Goal: Transaction & Acquisition: Subscribe to service/newsletter

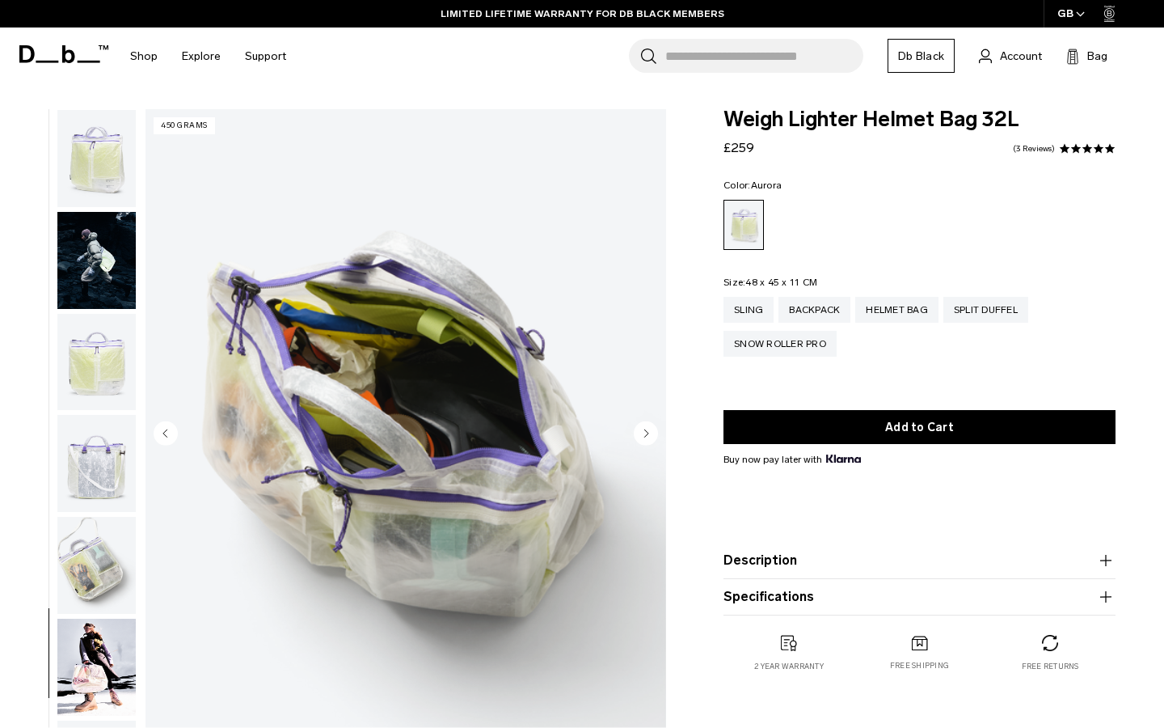
scroll to position [374, 0]
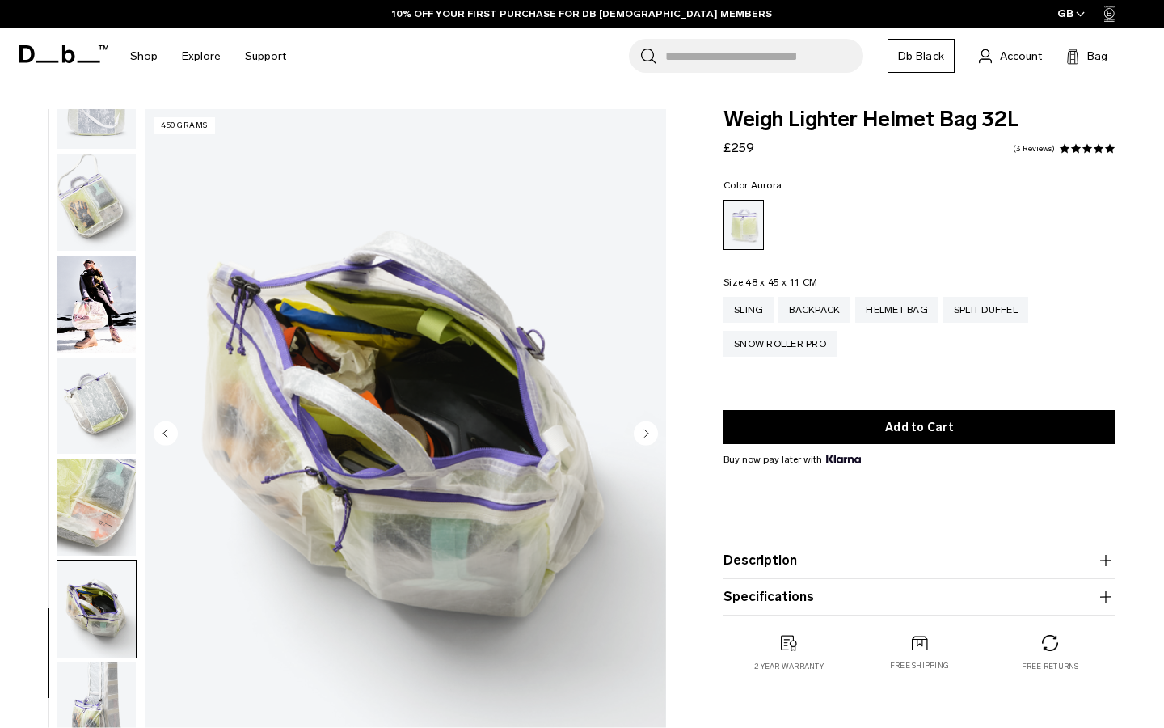
click at [82, 175] on img "button" at bounding box center [96, 202] width 78 height 97
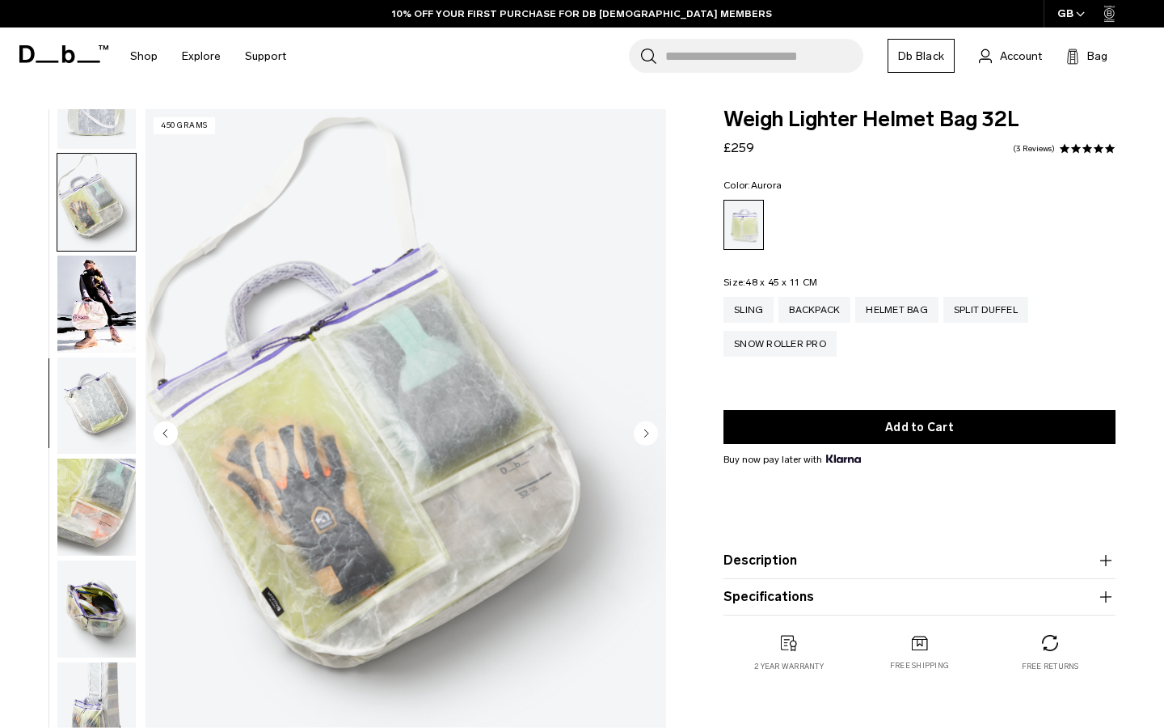
click at [93, 123] on img "button" at bounding box center [96, 100] width 78 height 97
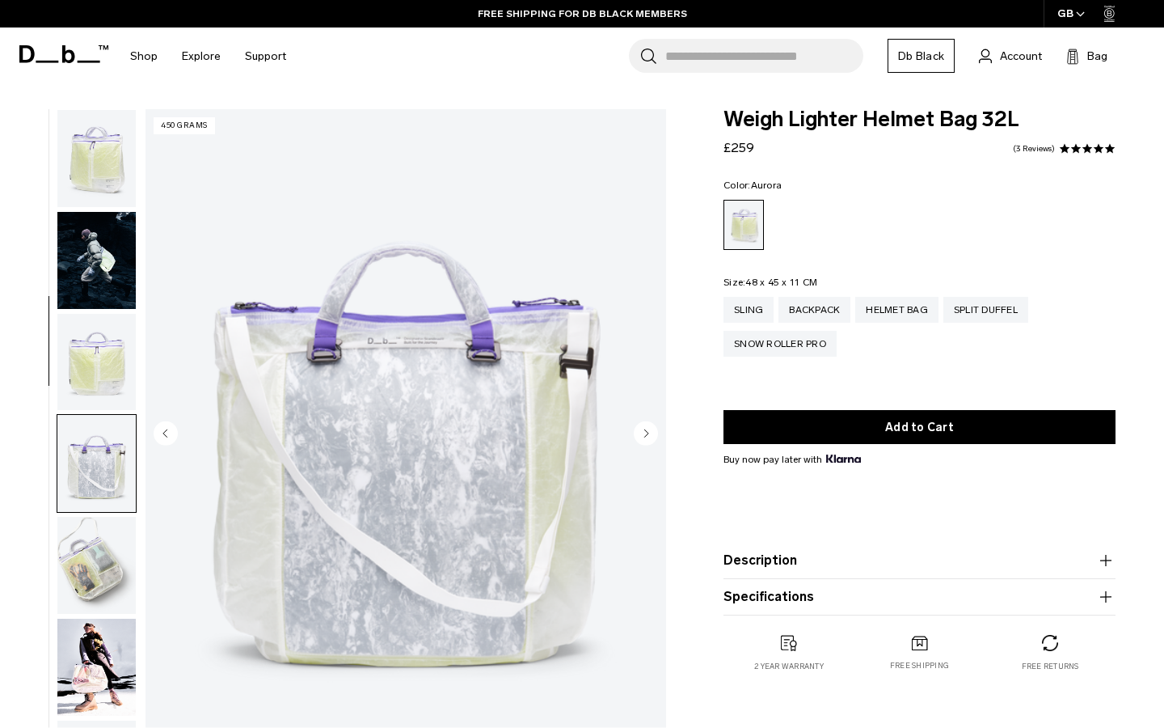
scroll to position [0, 0]
click at [96, 158] on img "button" at bounding box center [96, 158] width 78 height 97
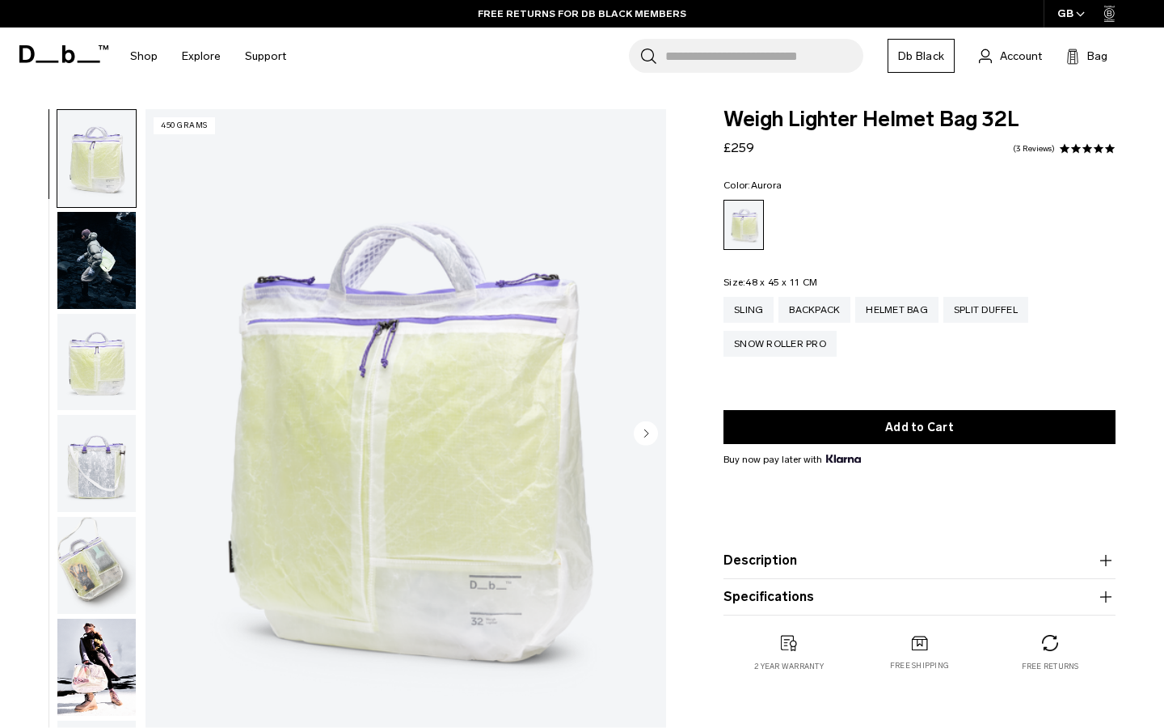
click at [779, 559] on button "Description" at bounding box center [920, 560] width 392 height 19
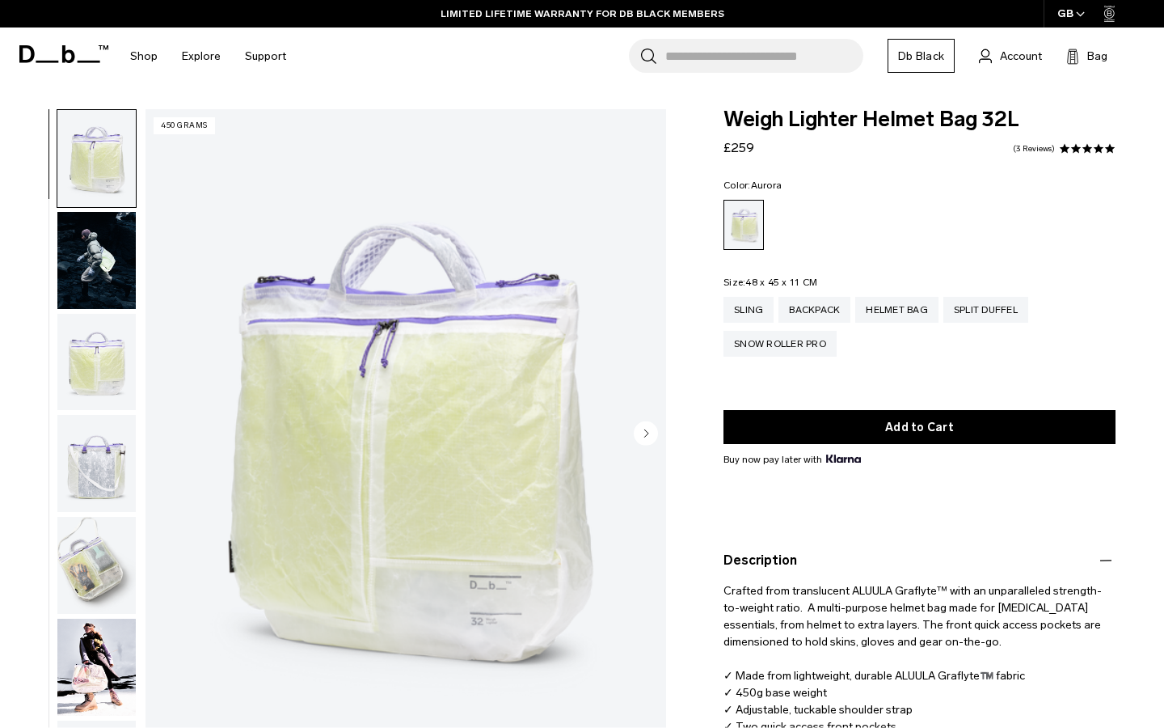
click at [98, 547] on img "button" at bounding box center [96, 565] width 78 height 97
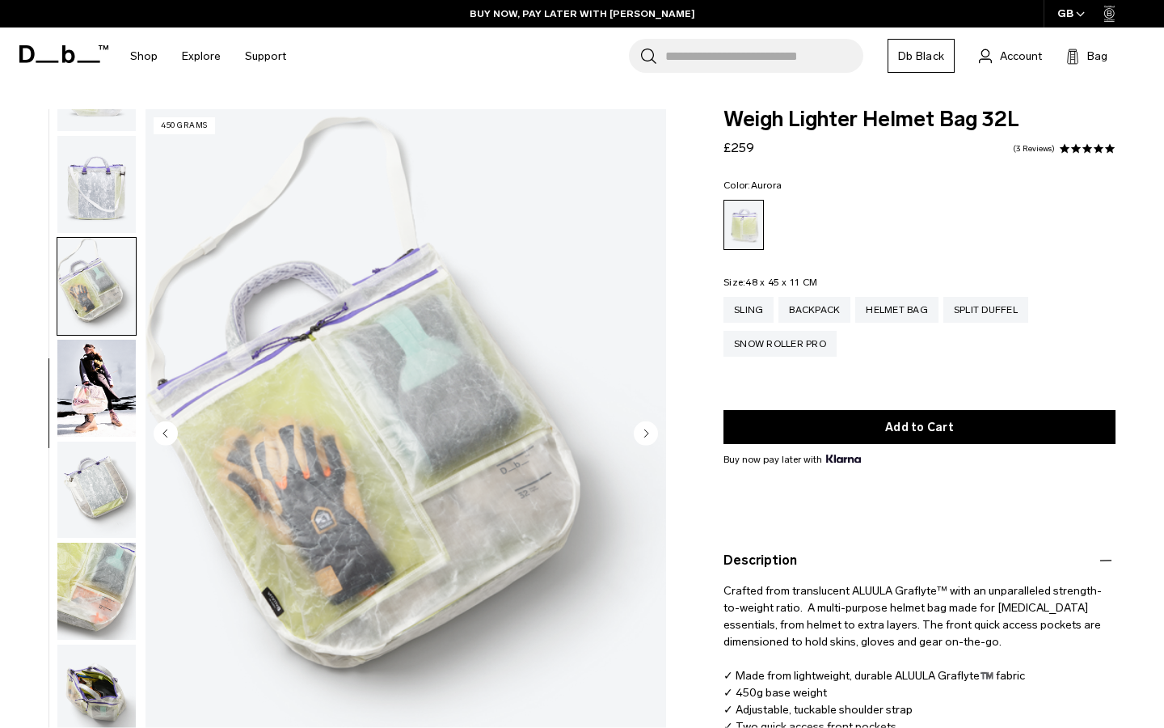
scroll to position [374, 0]
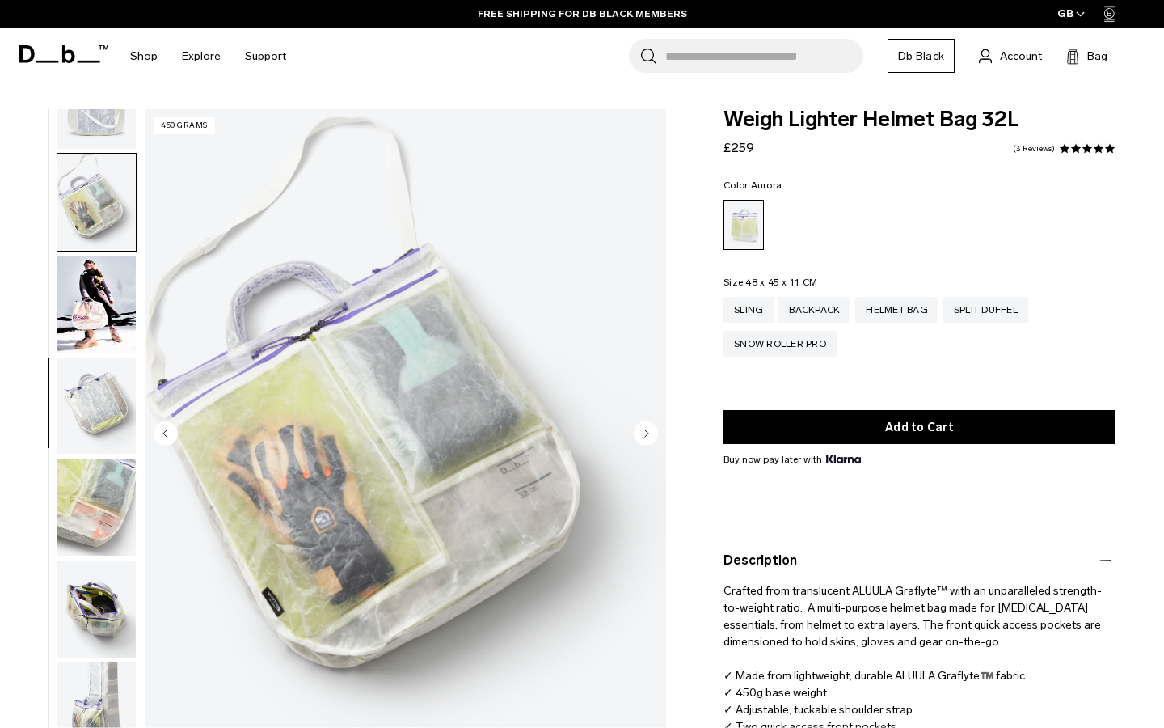
click at [96, 692] on img "button" at bounding box center [96, 710] width 78 height 97
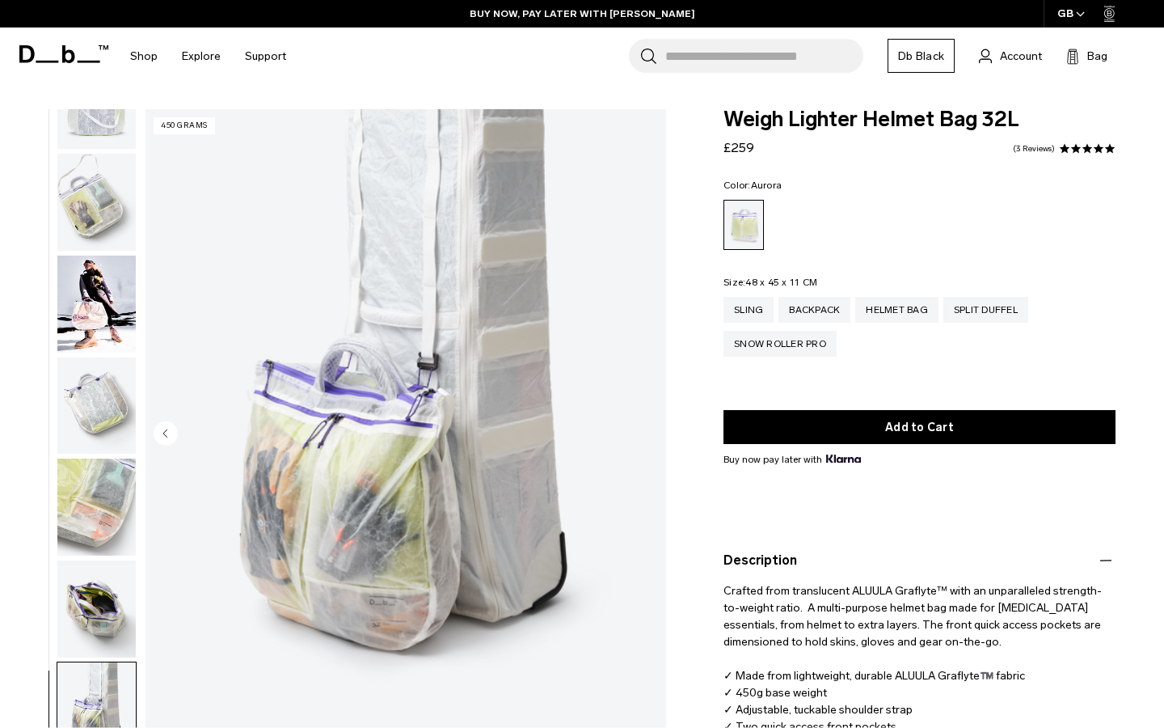
click at [101, 607] on img "button" at bounding box center [96, 608] width 78 height 97
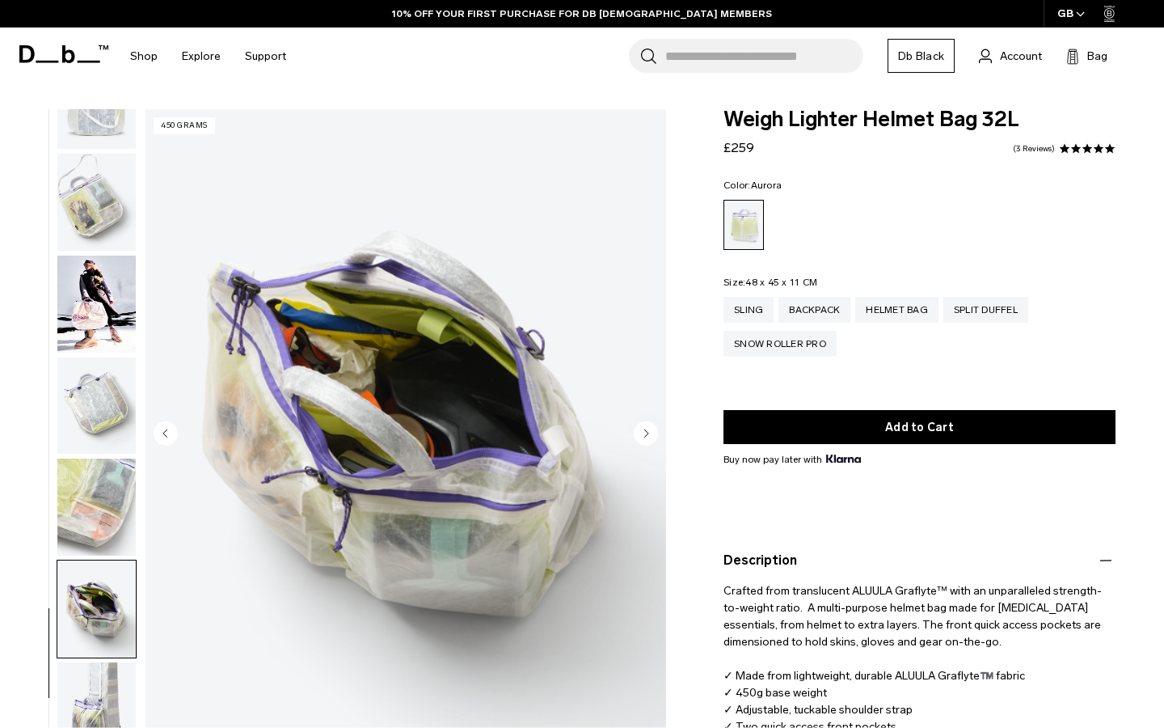
click at [89, 514] on img "button" at bounding box center [96, 506] width 78 height 97
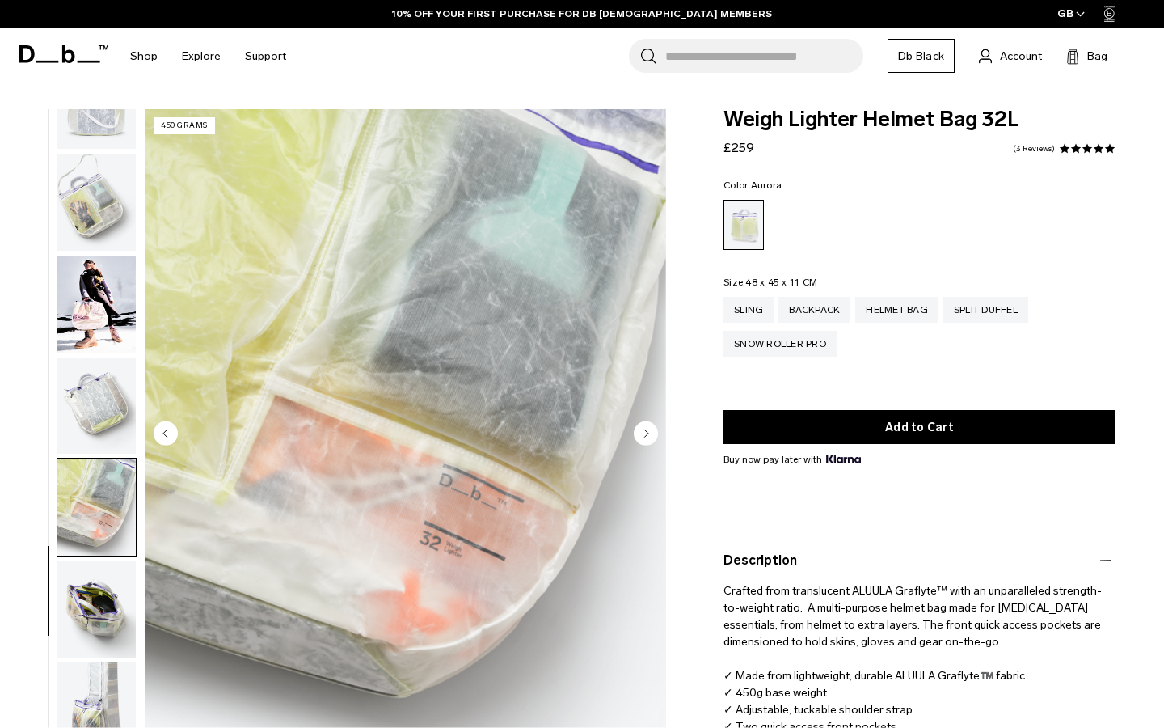
click at [91, 391] on img "button" at bounding box center [96, 405] width 78 height 97
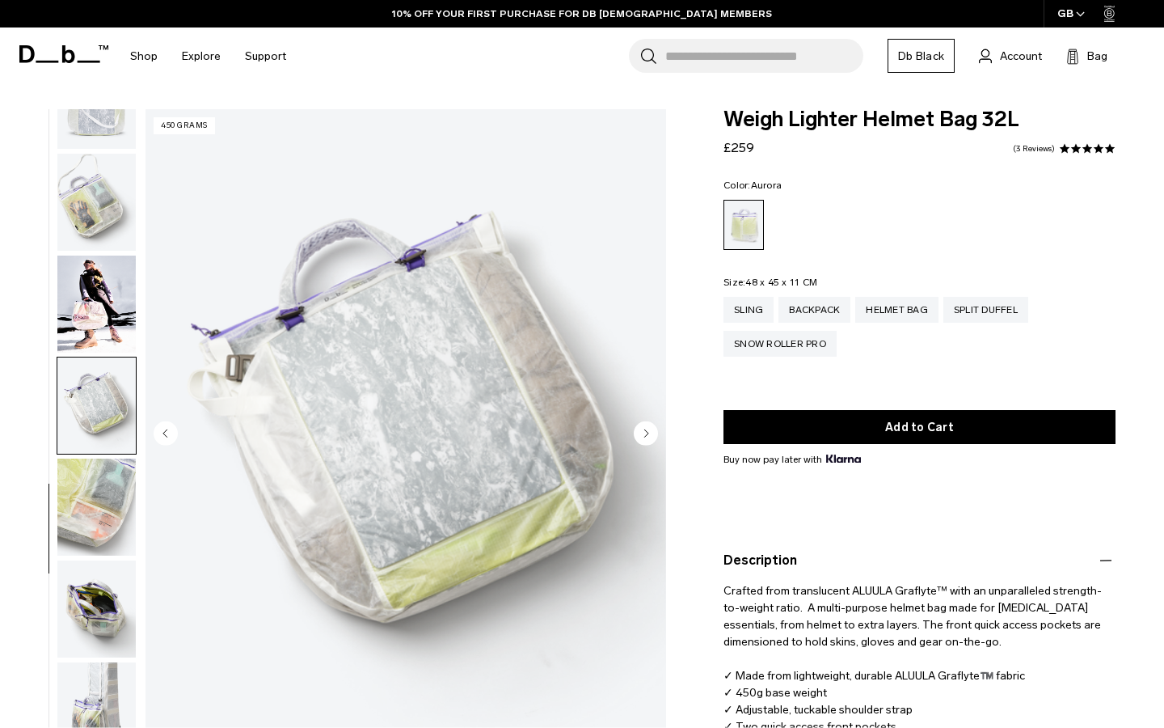
click at [94, 193] on img "button" at bounding box center [96, 202] width 78 height 97
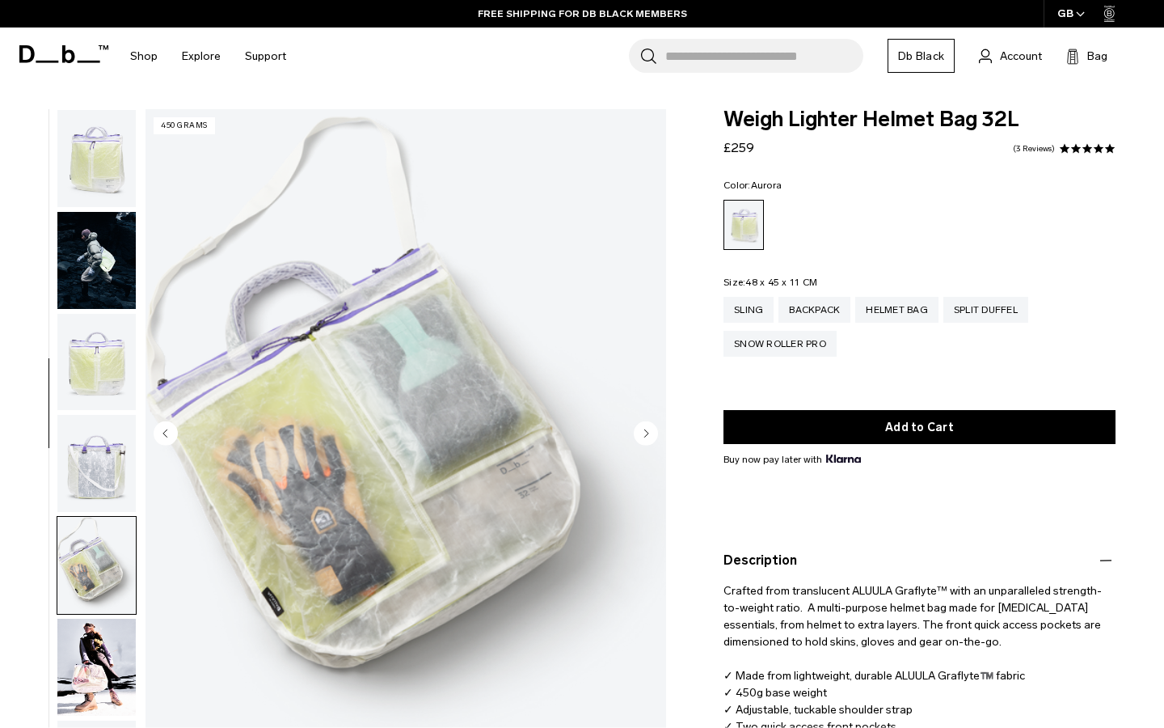
scroll to position [0, 0]
click at [99, 161] on img "button" at bounding box center [96, 158] width 78 height 97
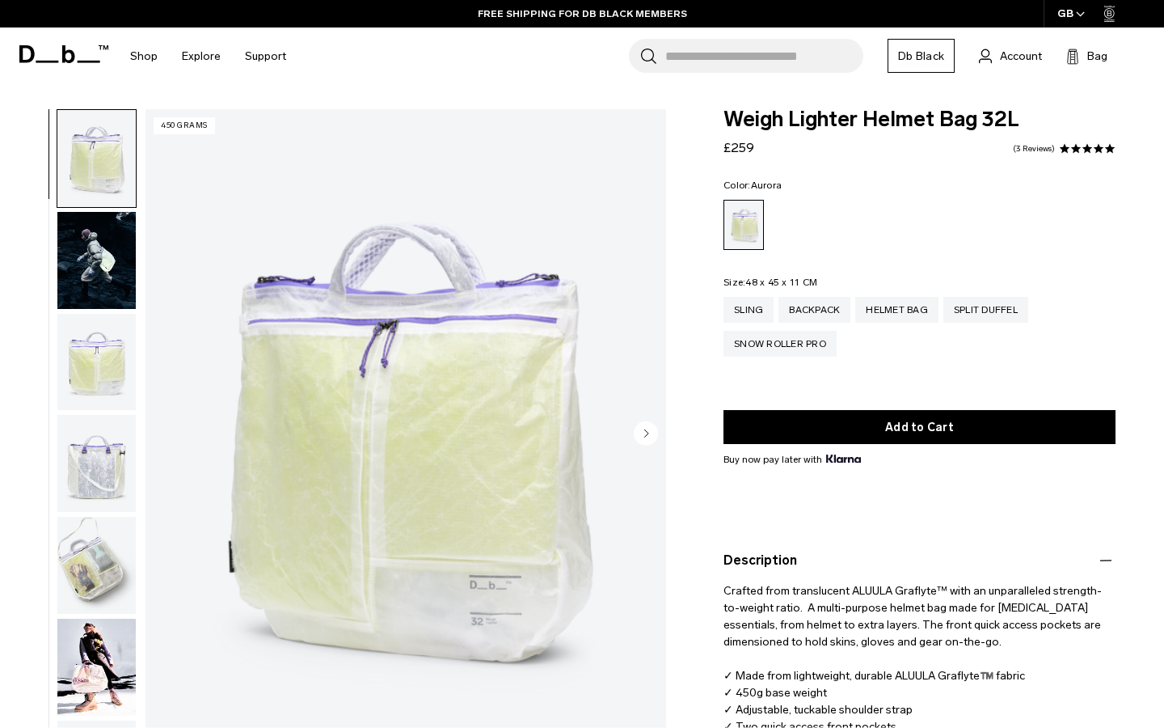
click at [92, 370] on img "button" at bounding box center [96, 362] width 78 height 97
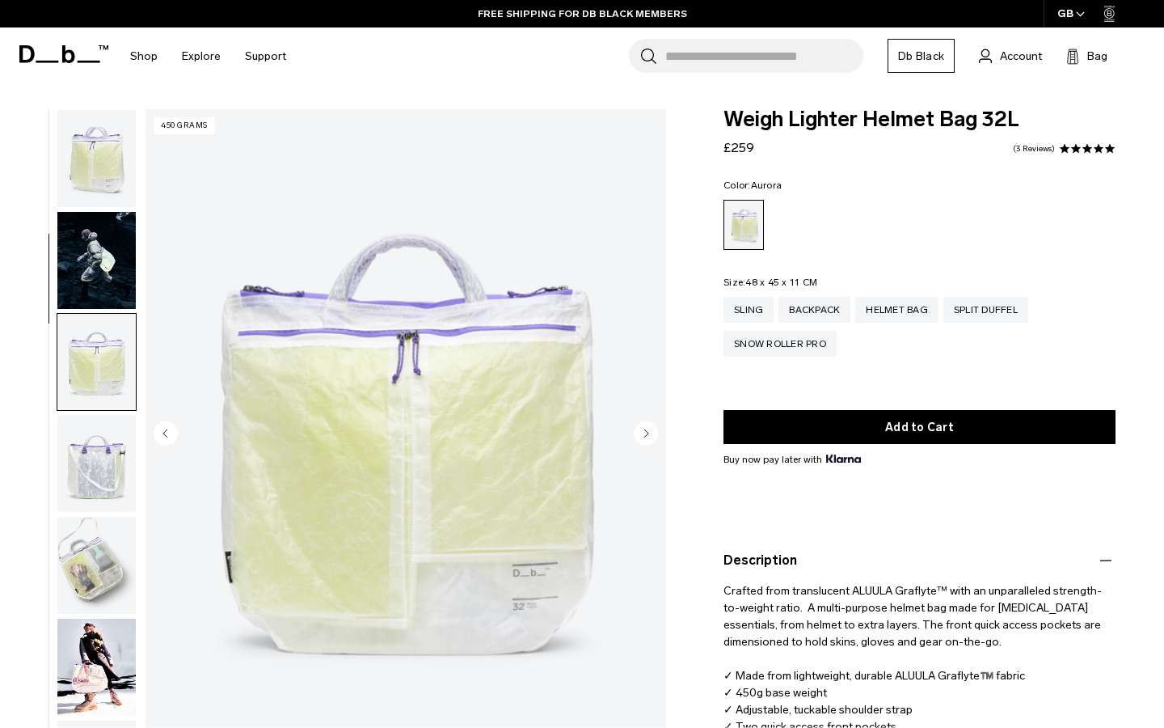
scroll to position [205, 0]
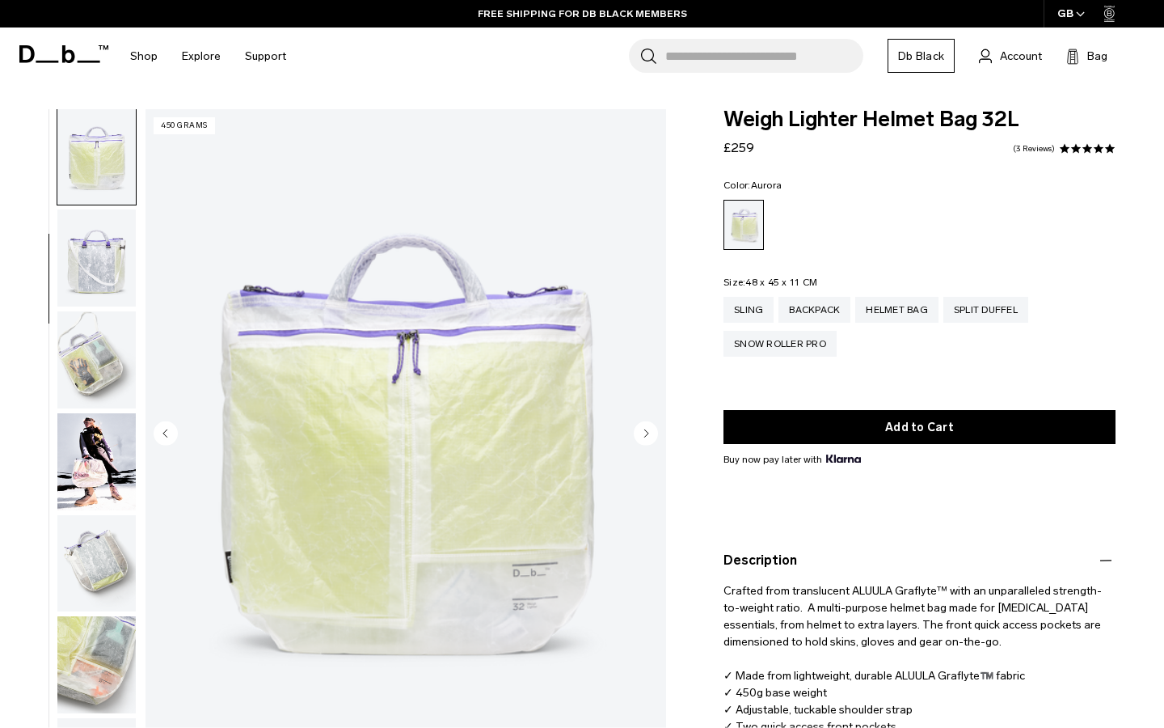
click at [92, 393] on img "button" at bounding box center [96, 359] width 78 height 97
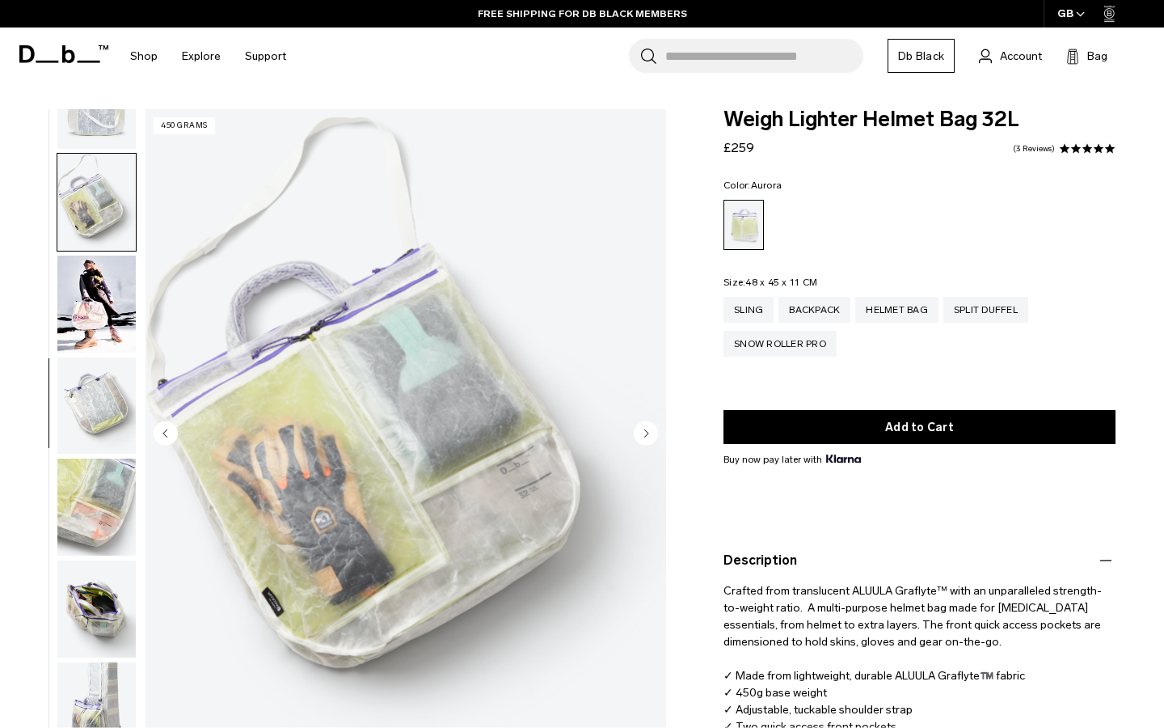
scroll to position [374, 0]
click at [91, 293] on img "button" at bounding box center [96, 304] width 78 height 97
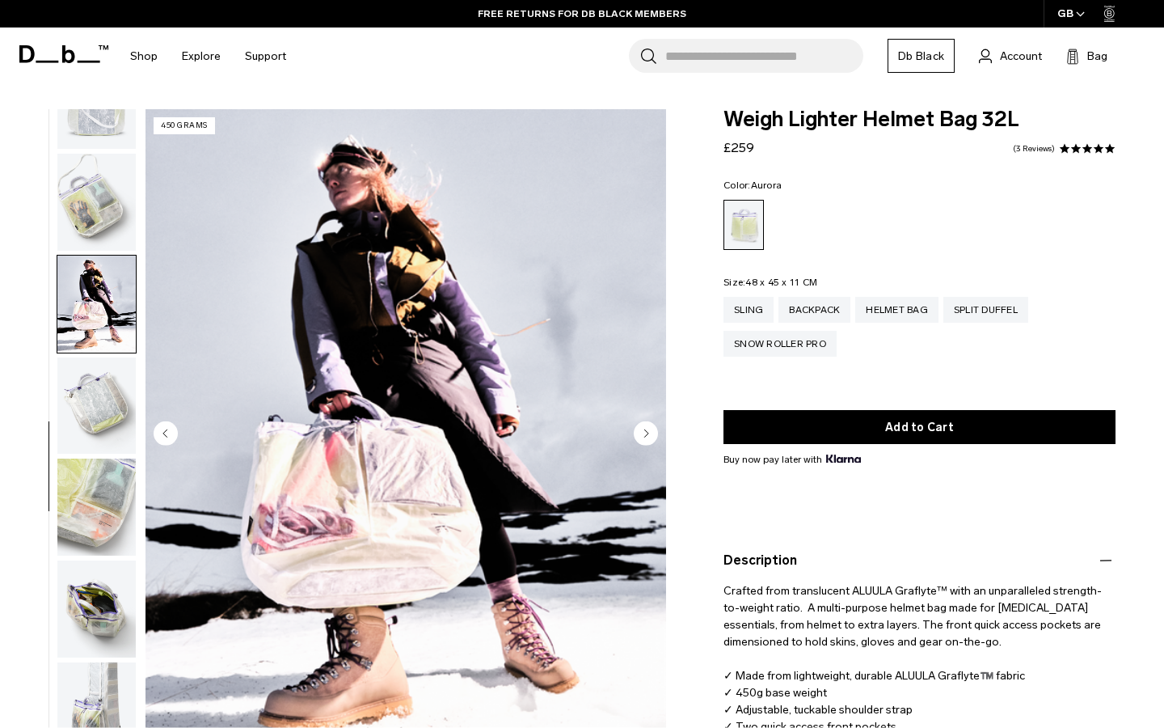
click at [100, 603] on img "button" at bounding box center [96, 608] width 78 height 97
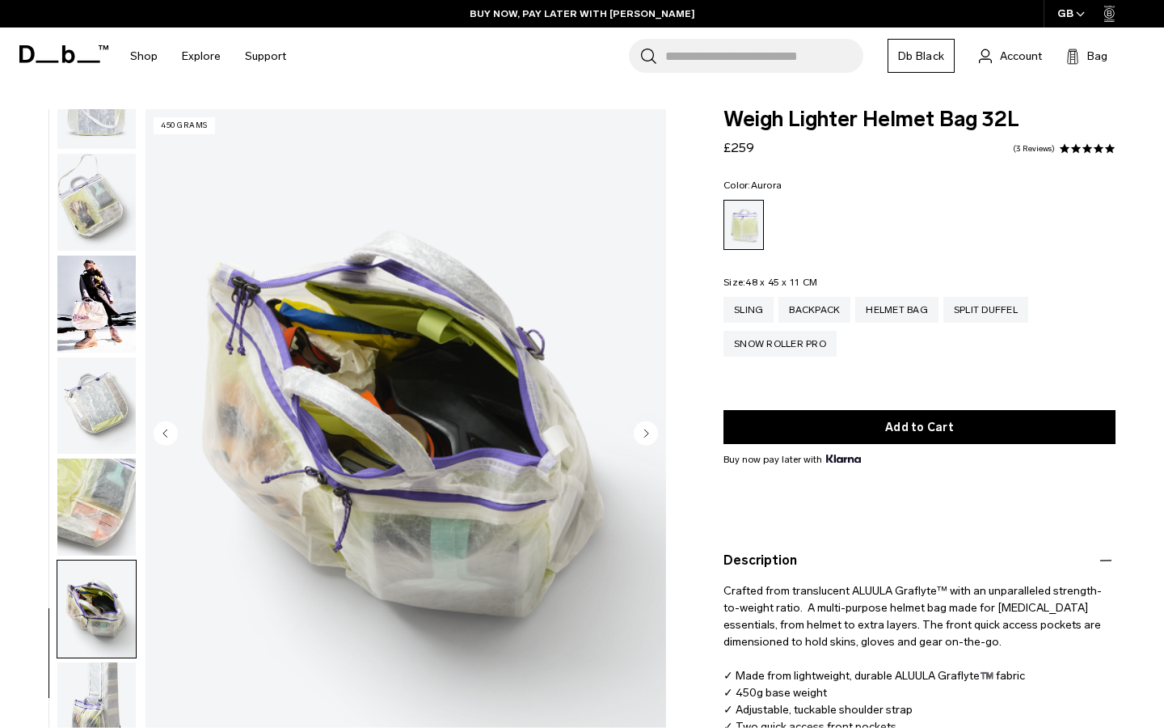
click at [91, 692] on img "button" at bounding box center [96, 710] width 78 height 97
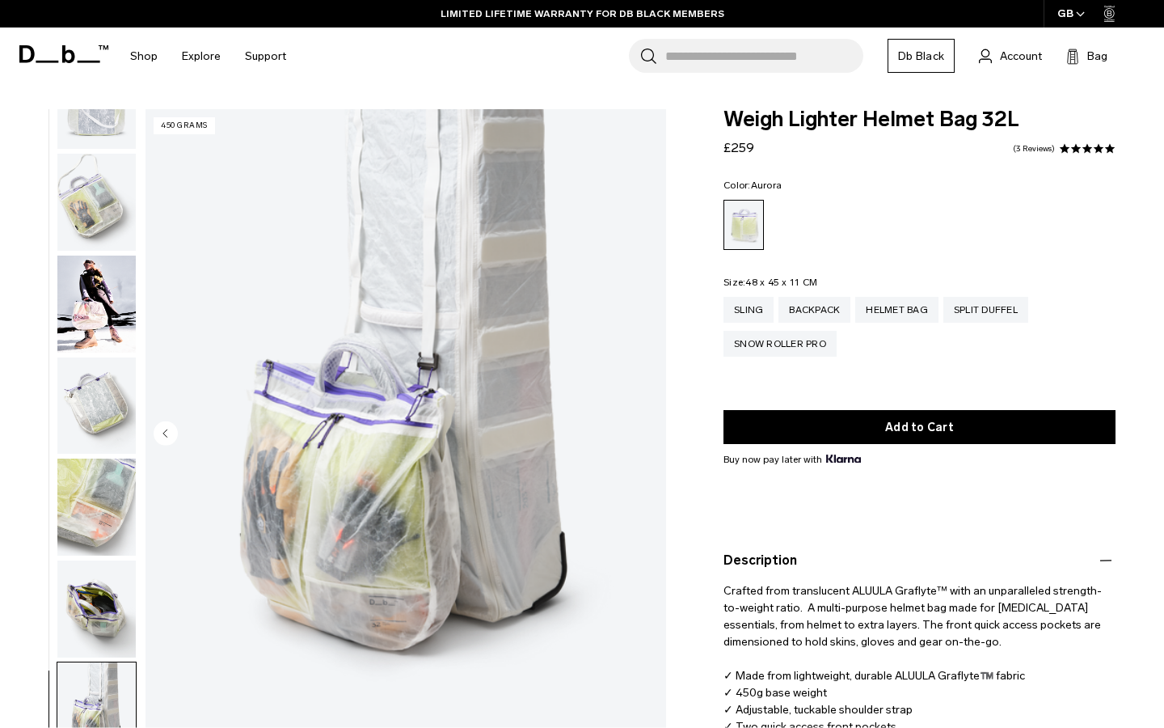
click at [98, 609] on img "button" at bounding box center [96, 608] width 78 height 97
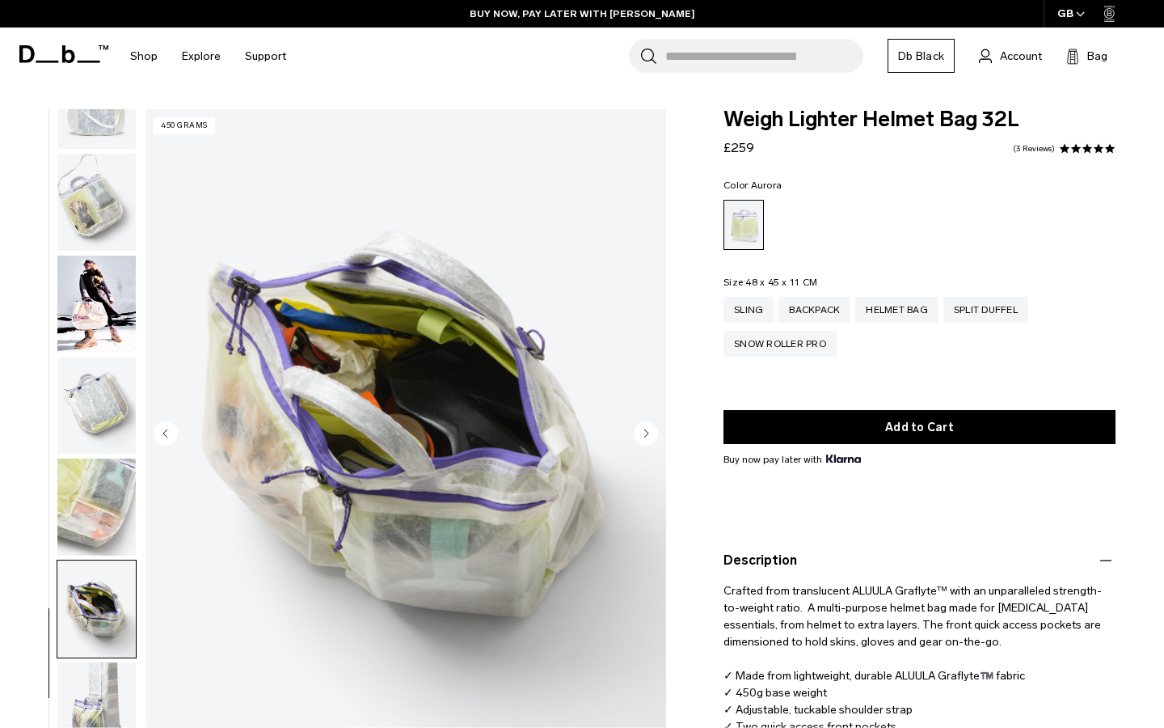
click at [92, 191] on img "button" at bounding box center [96, 202] width 78 height 97
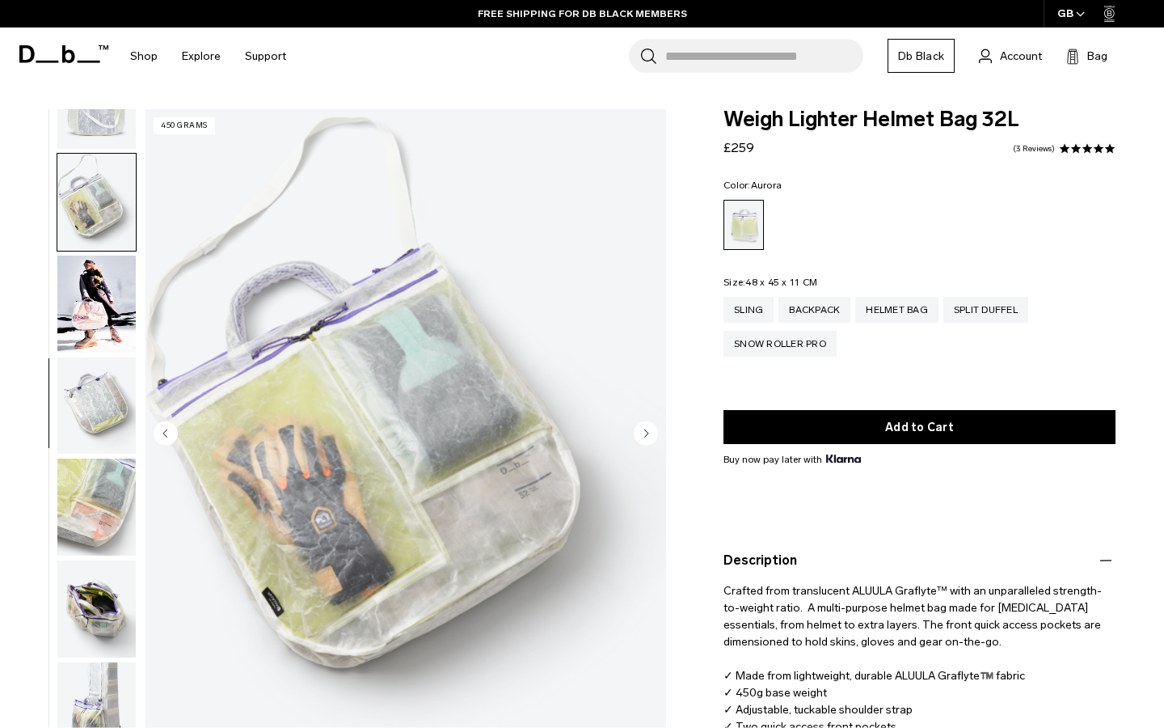
click at [97, 517] on img "button" at bounding box center [96, 506] width 78 height 97
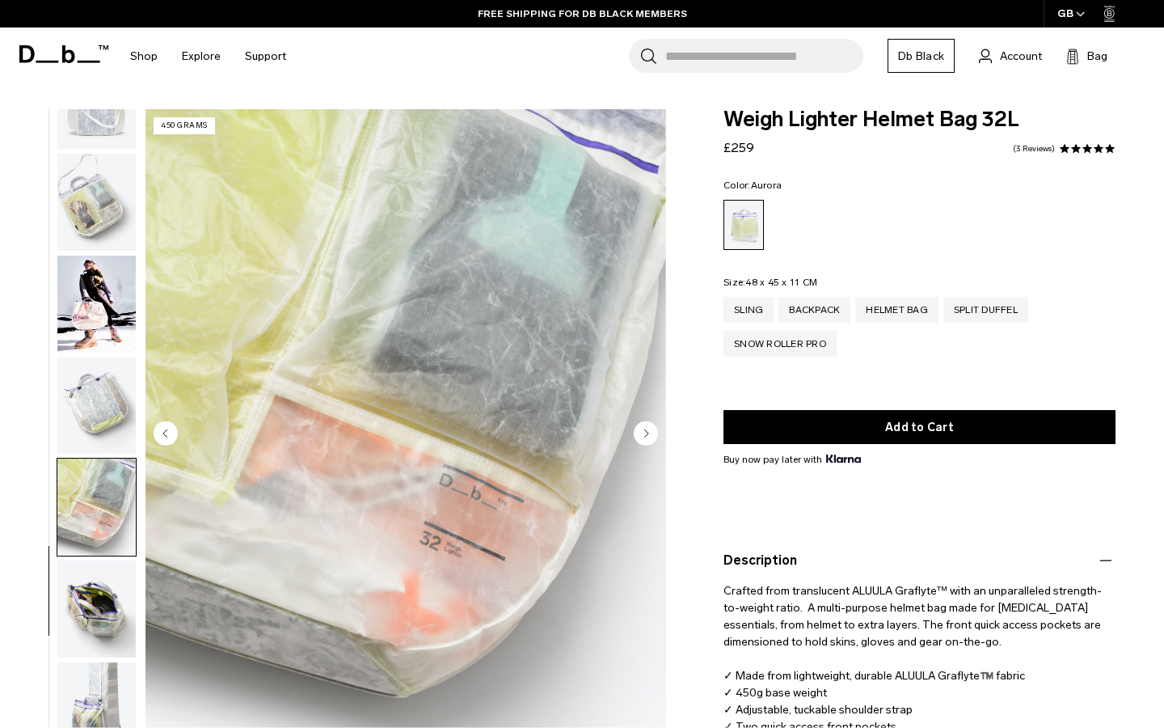
click at [99, 394] on img "button" at bounding box center [96, 405] width 78 height 97
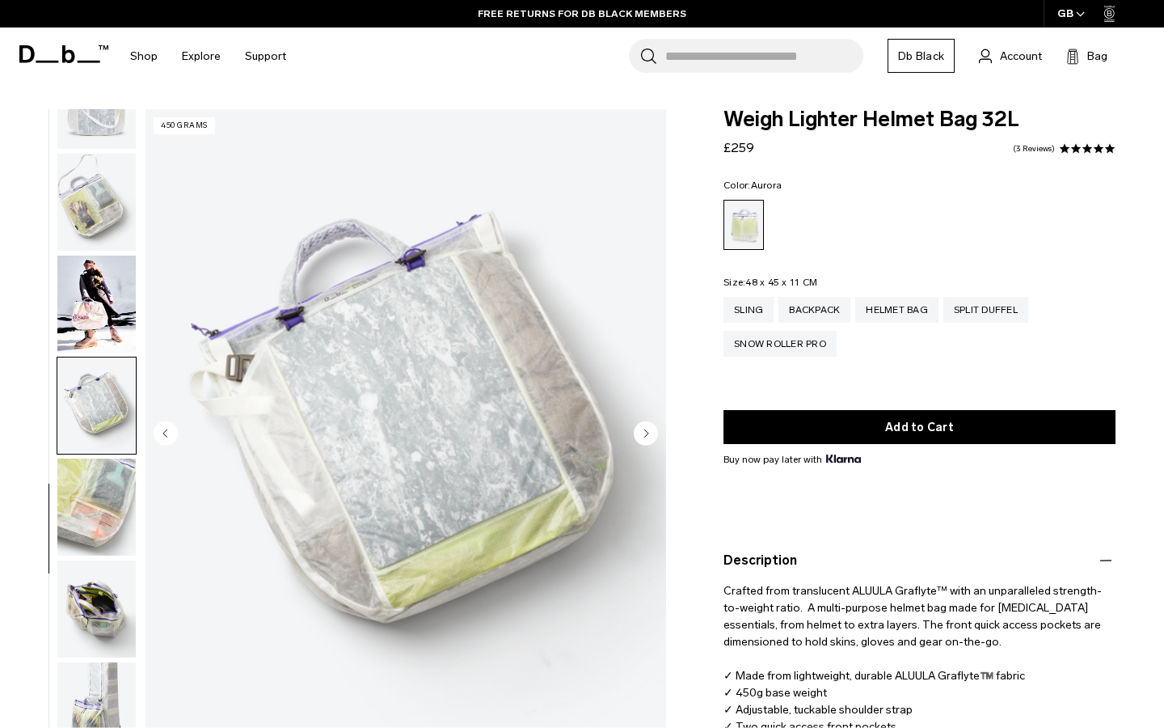
click at [97, 188] on img "button" at bounding box center [96, 202] width 78 height 97
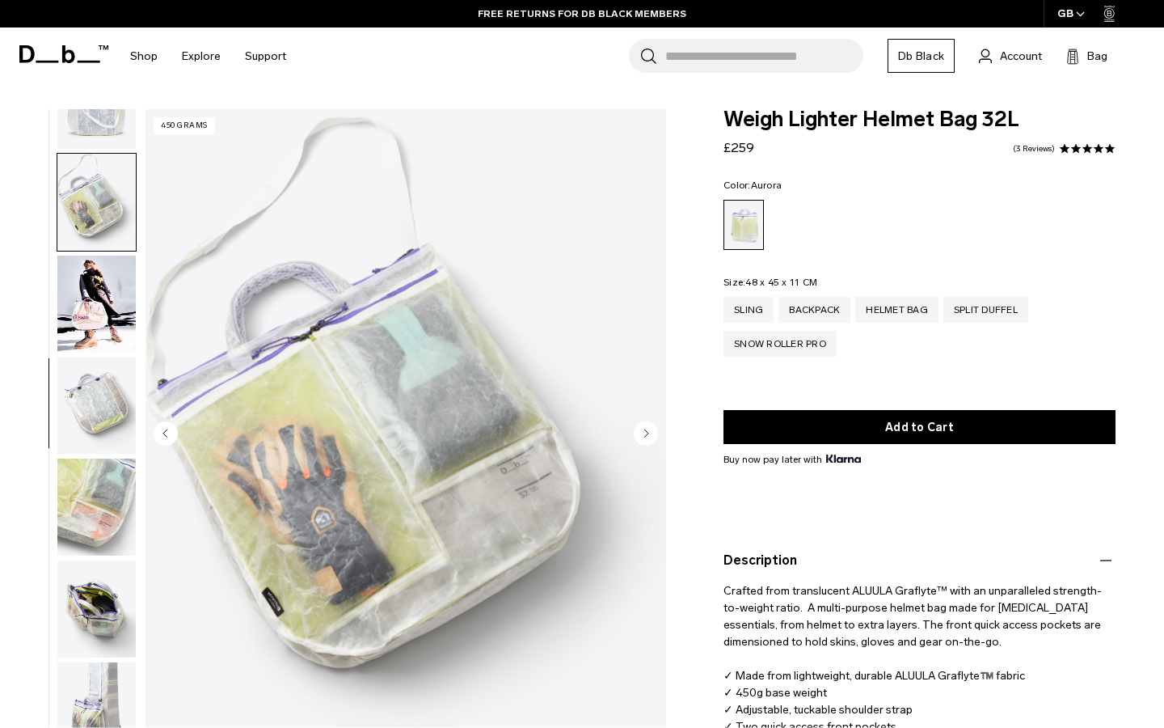
click at [106, 599] on img "button" at bounding box center [96, 608] width 78 height 97
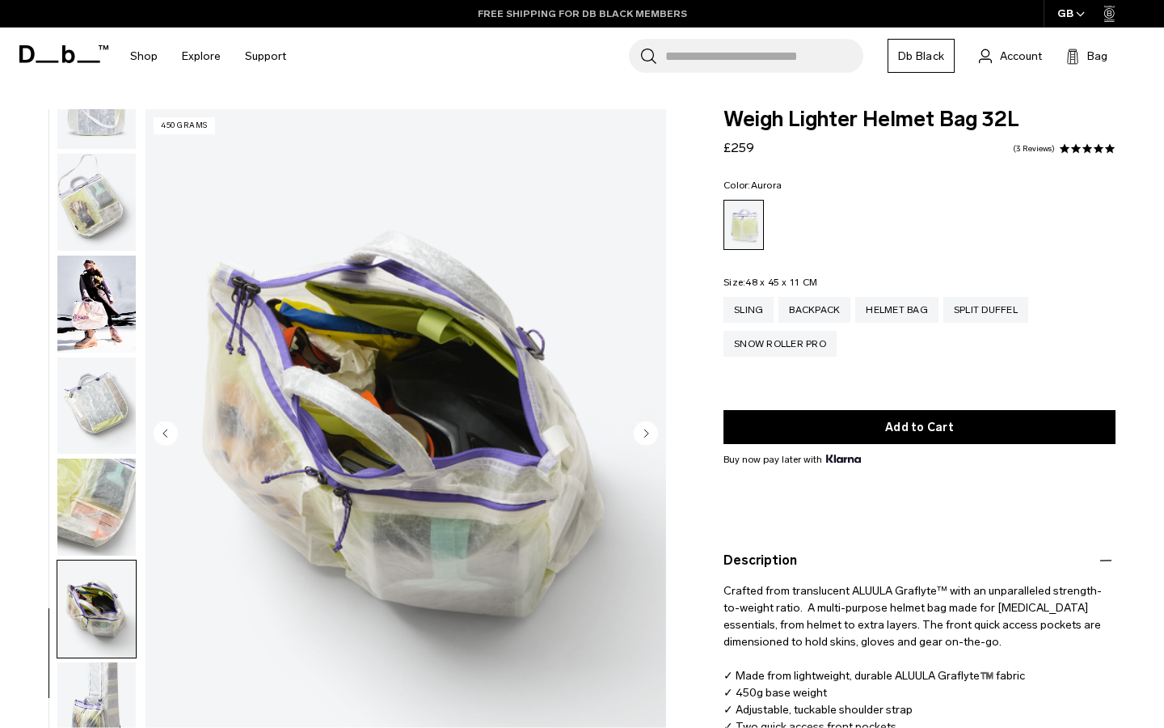
click at [668, 14] on link "FREE SHIPPING FOR DB BLACK MEMBERS" at bounding box center [582, 13] width 209 height 15
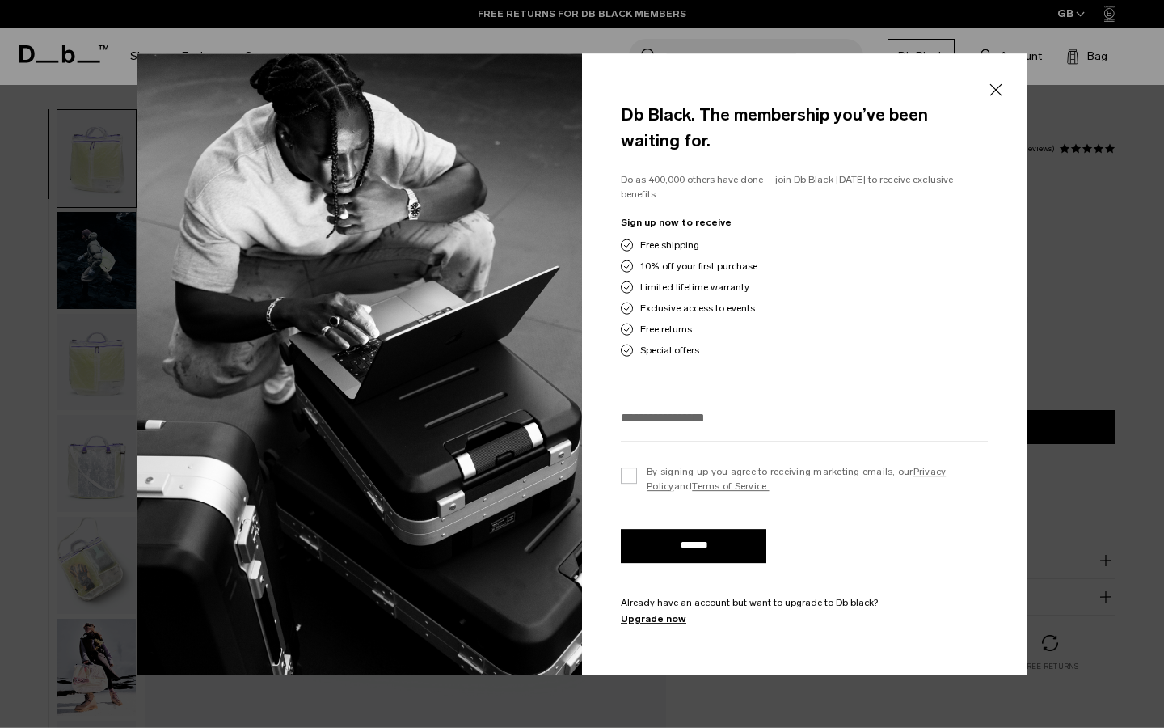
click at [720, 414] on input "email" at bounding box center [804, 417] width 367 height 27
type input "**********"
click at [635, 468] on label "By signing up you agree to receiving marketing emails, our Privacy Policy and T…" at bounding box center [804, 478] width 367 height 29
click at [674, 537] on input "*******" at bounding box center [694, 546] width 146 height 34
